Goal: Find specific page/section: Find specific page/section

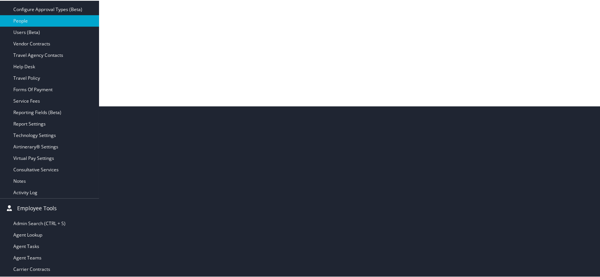
scroll to position [2, 0]
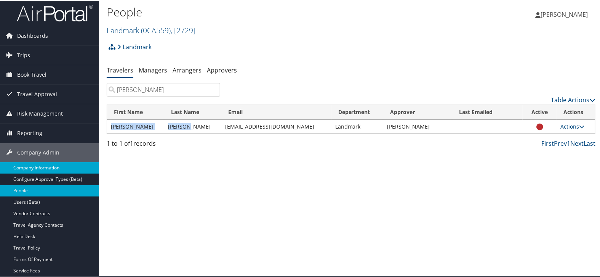
click at [46, 164] on link "Company Information" at bounding box center [49, 166] width 99 height 11
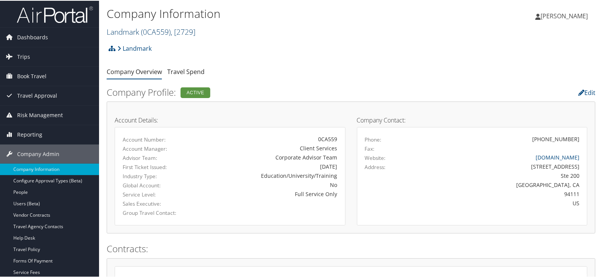
click at [165, 29] on span "( 0CA559 )" at bounding box center [156, 31] width 30 height 10
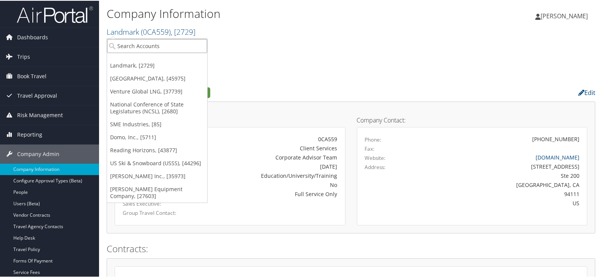
click at [162, 45] on input "search" at bounding box center [157, 45] width 100 height 14
type input "alsco"
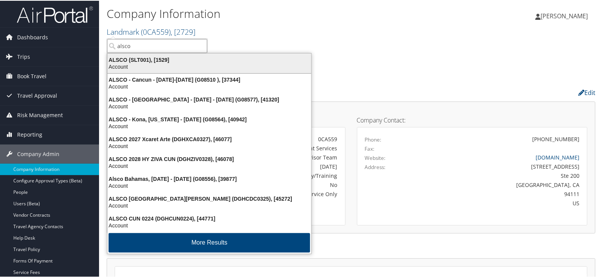
click at [160, 56] on div "ALSCO (SLT001), [1529]" at bounding box center [209, 59] width 213 height 7
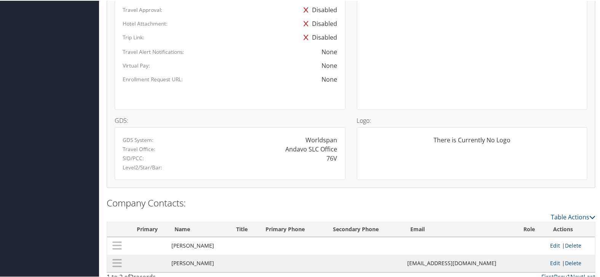
scroll to position [464, 0]
